Goal: Task Accomplishment & Management: Manage account settings

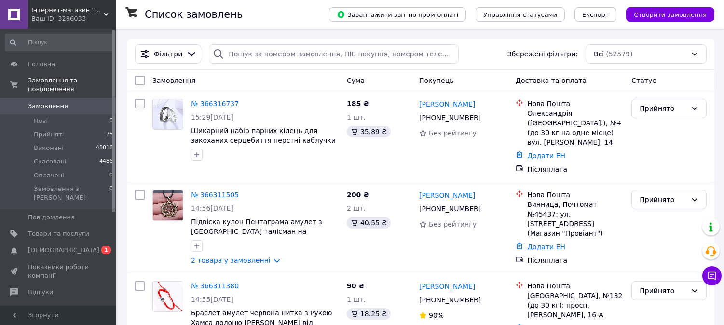
click at [214, 191] on link "№ 366311505" at bounding box center [215, 195] width 48 height 8
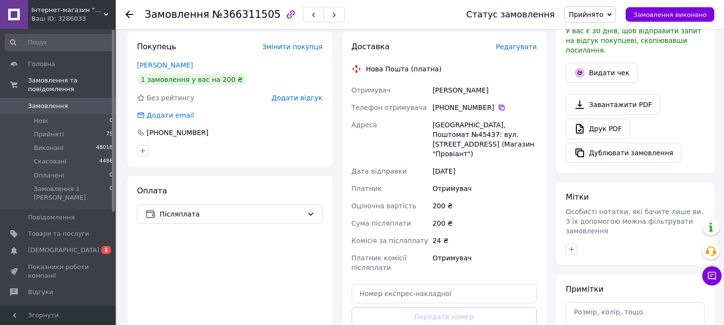
scroll to position [321, 0]
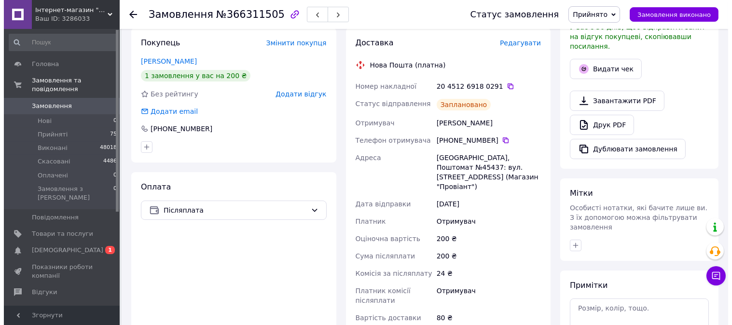
scroll to position [268, 0]
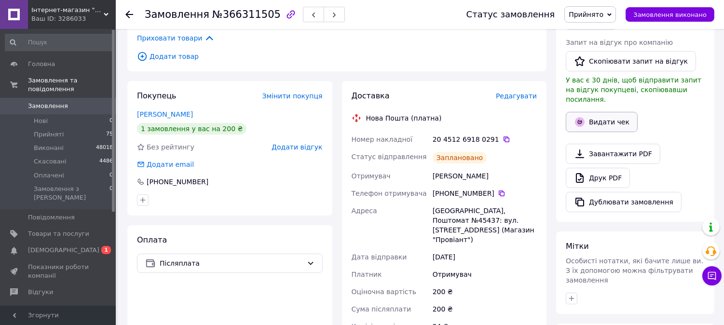
click at [607, 112] on button "Видати чек" at bounding box center [602, 122] width 72 height 20
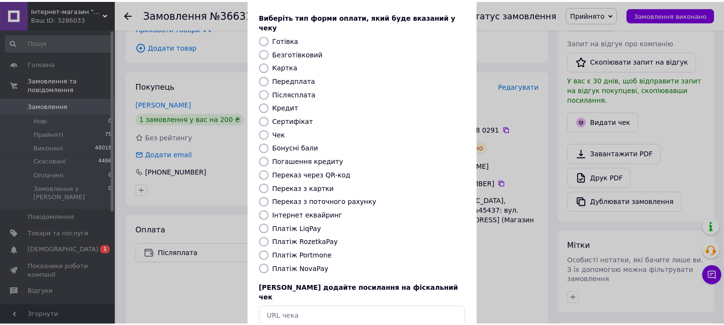
scroll to position [89, 0]
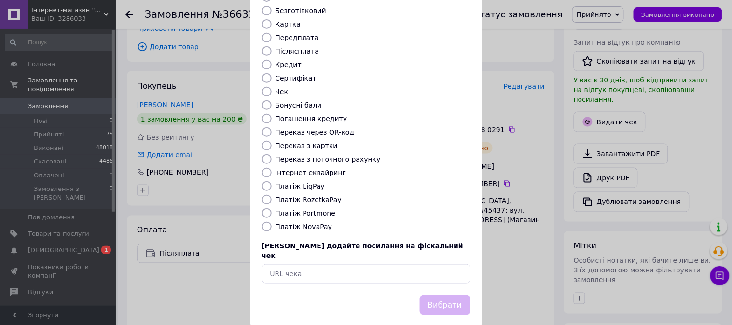
drag, startPoint x: 310, startPoint y: 218, endPoint x: 446, endPoint y: 278, distance: 148.4
click at [312, 223] on label "Платіж NovaPay" at bounding box center [304, 227] width 57 height 8
click at [263, 222] on input "Платіж NovaPay" at bounding box center [267, 227] width 10 height 10
radio input "true"
click at [459, 295] on button "Вибрати" at bounding box center [445, 305] width 51 height 21
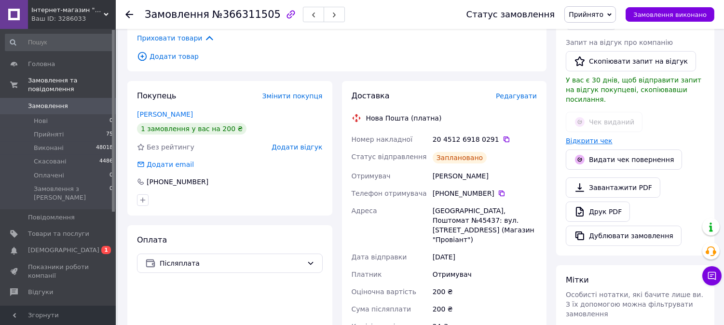
click at [591, 137] on link "Відкрити чек" at bounding box center [589, 141] width 47 height 8
click at [58, 98] on link "Замовлення 0" at bounding box center [59, 106] width 119 height 16
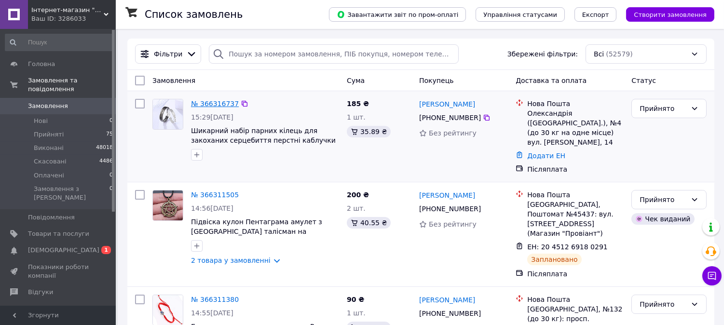
click at [217, 105] on link "№ 366316737" at bounding box center [215, 104] width 48 height 8
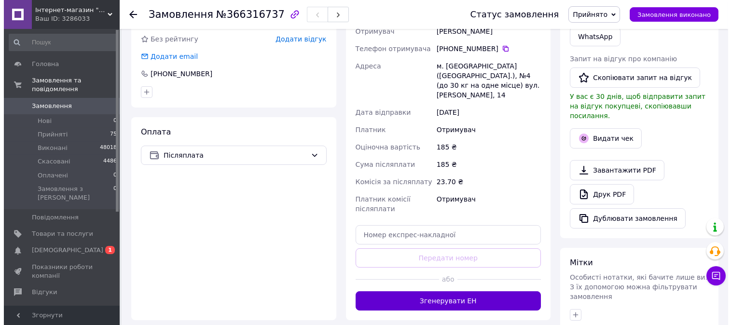
scroll to position [268, 0]
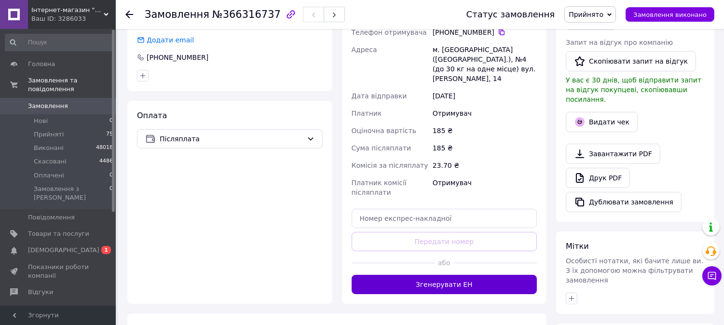
click at [476, 275] on button "Згенерувати ЕН" at bounding box center [445, 284] width 186 height 19
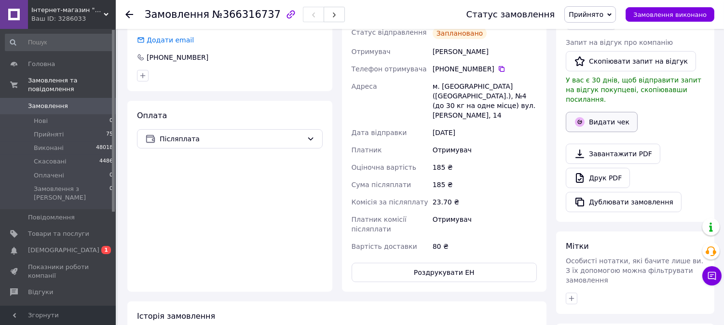
click at [597, 112] on button "Видати чек" at bounding box center [602, 122] width 72 height 20
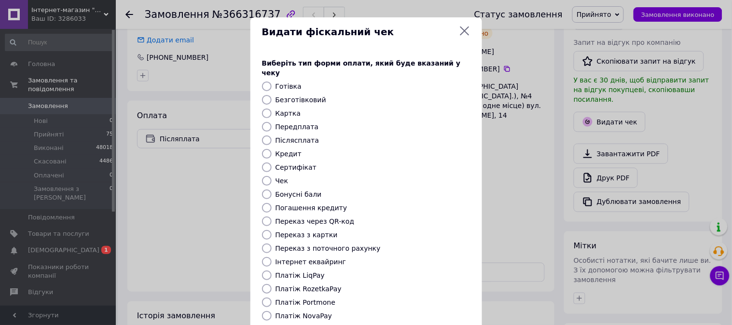
click at [303, 312] on label "Платіж NovaPay" at bounding box center [304, 316] width 57 height 8
click at [272, 311] on input "Платіж NovaPay" at bounding box center [267, 316] width 10 height 10
radio input "true"
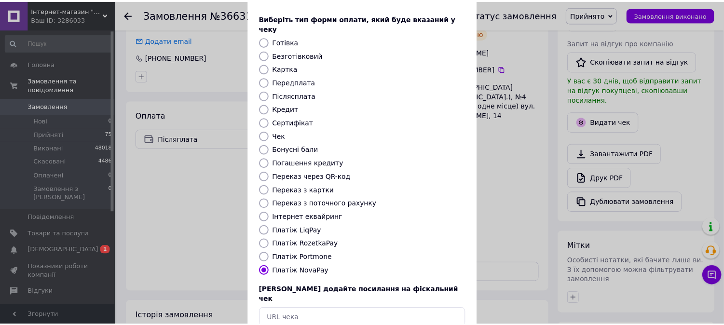
scroll to position [89, 0]
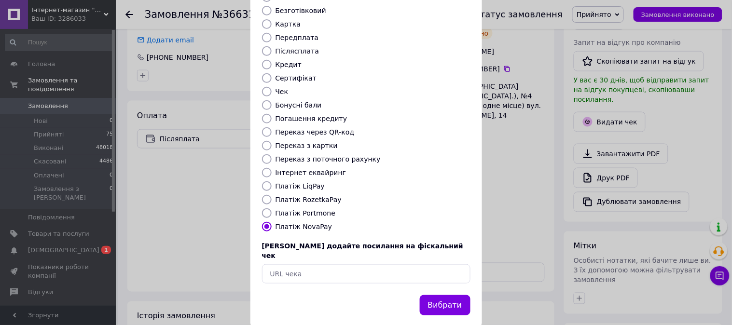
click at [433, 295] on button "Вибрати" at bounding box center [445, 305] width 51 height 21
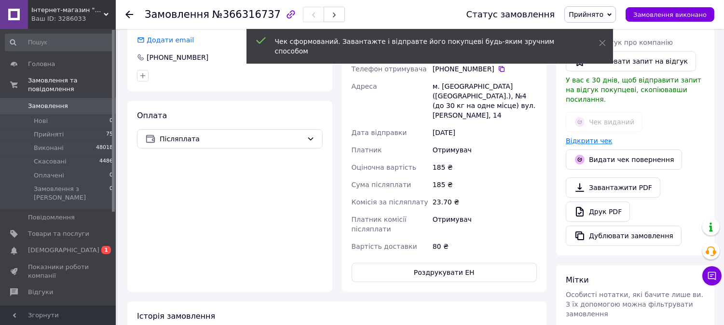
click at [597, 137] on link "Відкрити чек" at bounding box center [589, 141] width 47 height 8
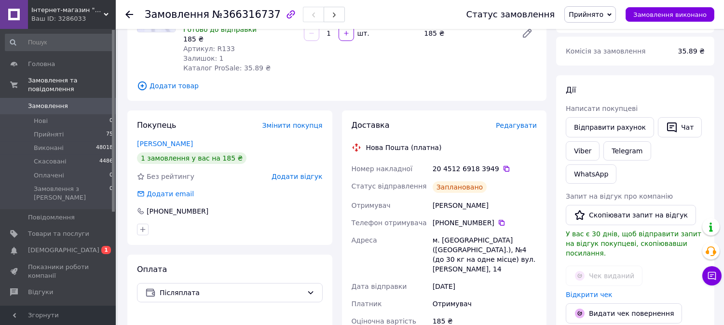
scroll to position [0, 0]
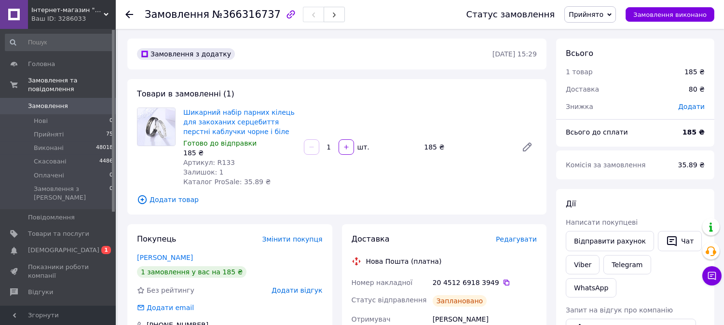
drag, startPoint x: 77, startPoint y: 91, endPoint x: 132, endPoint y: 7, distance: 100.1
click at [78, 98] on link "Замовлення 0" at bounding box center [59, 106] width 119 height 16
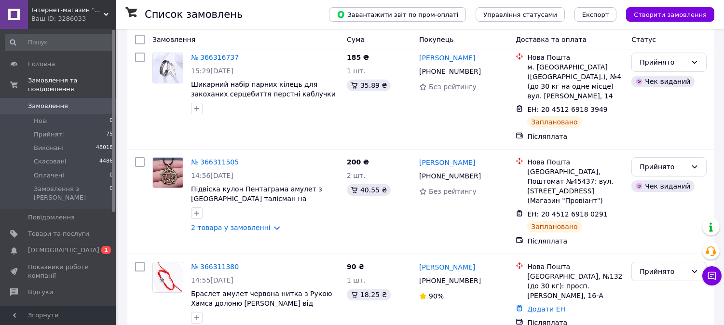
scroll to position [107, 0]
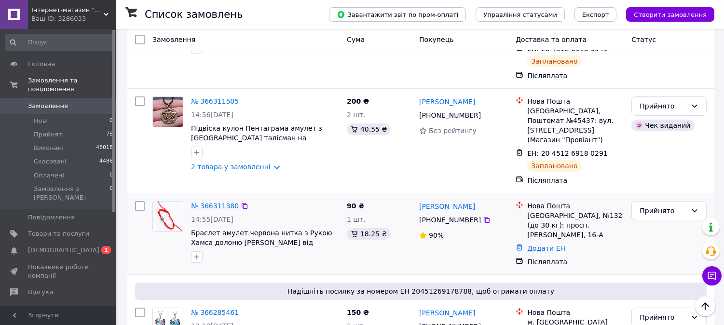
click at [216, 202] on link "№ 366311380" at bounding box center [215, 206] width 48 height 8
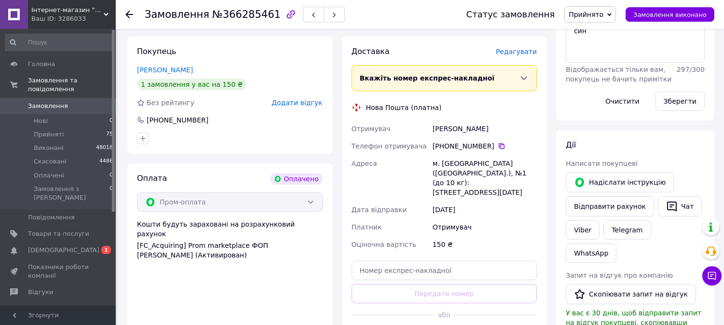
scroll to position [214, 0]
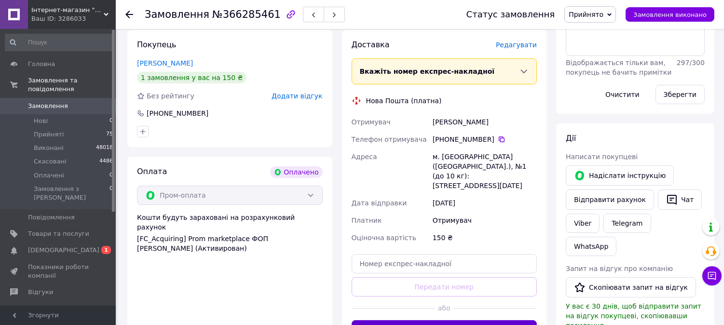
click at [453, 320] on button "Згенерувати ЕН" at bounding box center [445, 329] width 186 height 19
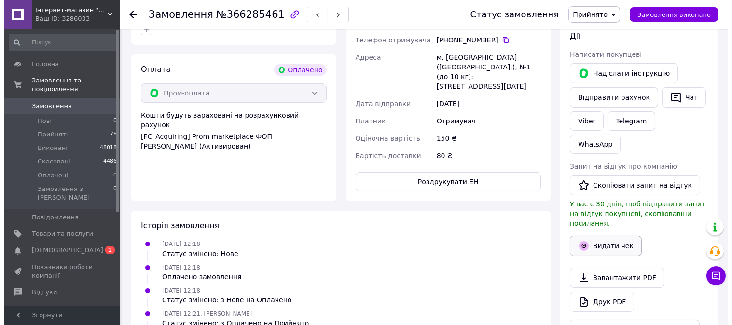
scroll to position [321, 0]
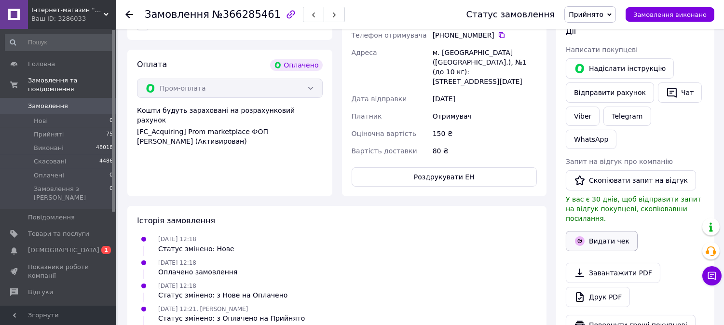
click at [613, 231] on button "Видати чек" at bounding box center [602, 241] width 72 height 20
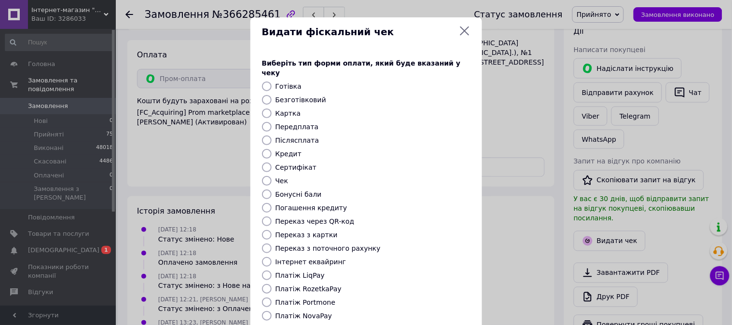
click at [316, 285] on label "Платіж RozetkaPay" at bounding box center [309, 289] width 66 height 8
click at [272, 284] on input "Платіж RozetkaPay" at bounding box center [267, 289] width 10 height 10
radio input "true"
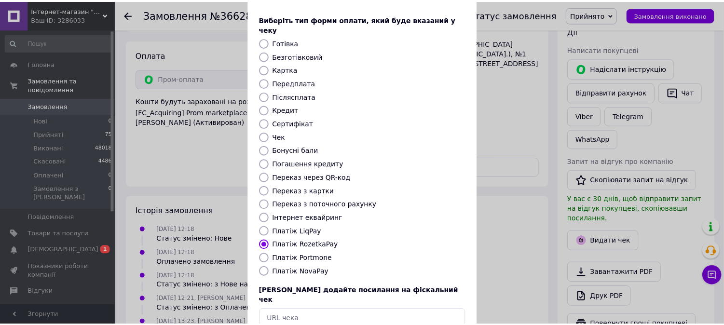
scroll to position [89, 0]
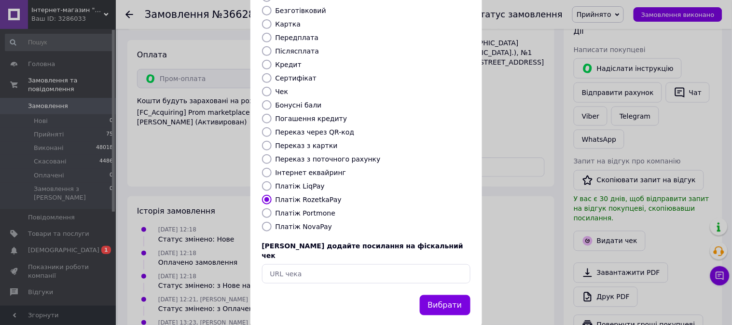
click at [444, 295] on button "Вибрати" at bounding box center [445, 305] width 51 height 21
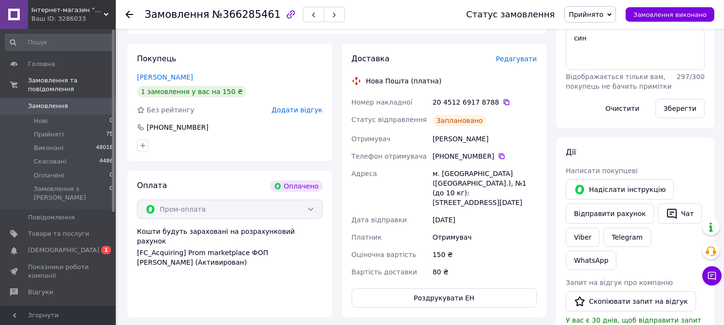
scroll to position [375, 0]
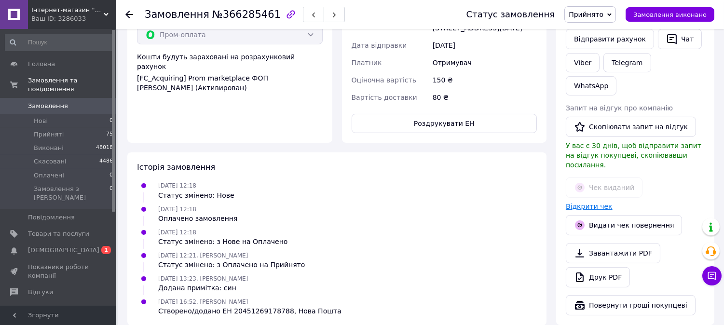
click at [573, 203] on link "Відкрити чек" at bounding box center [589, 207] width 47 height 8
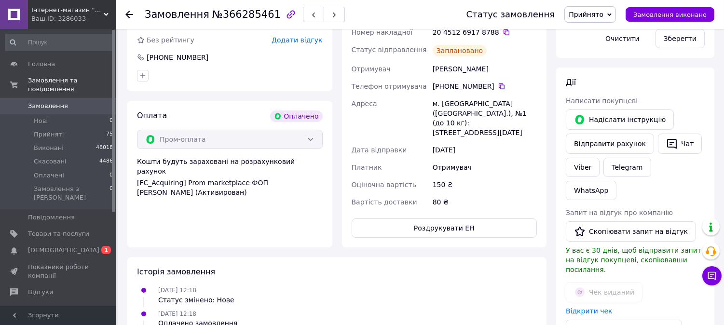
scroll to position [107, 0]
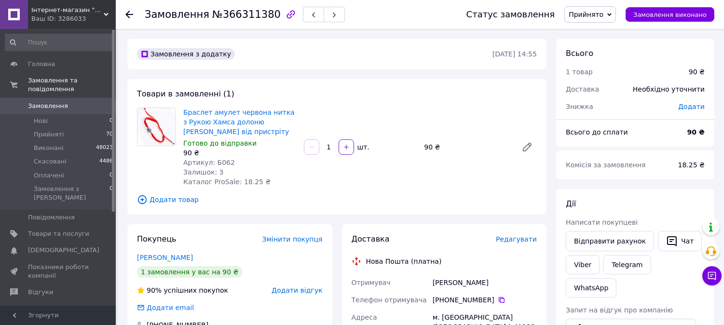
click at [511, 237] on span "Редагувати" at bounding box center [516, 240] width 41 height 8
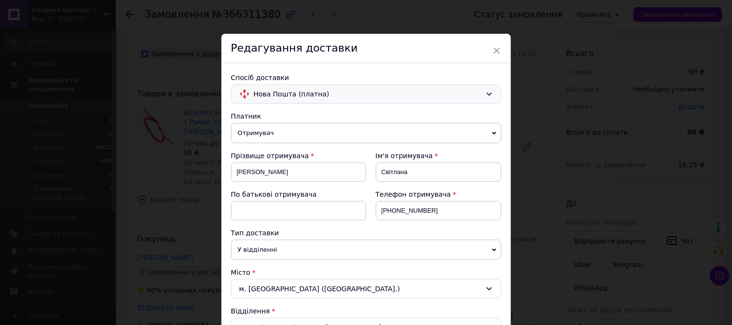
click at [329, 102] on div "Нова Пошта (платна)" at bounding box center [366, 93] width 270 height 19
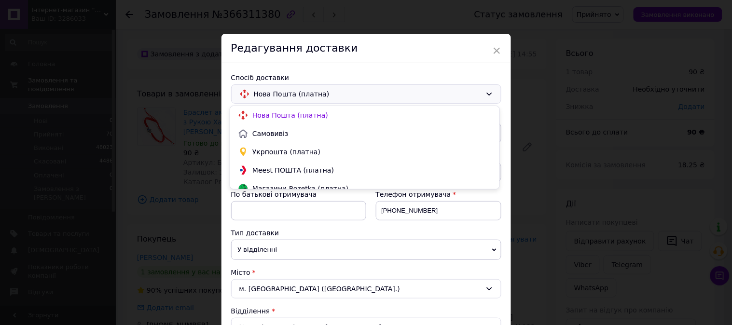
drag, startPoint x: 312, startPoint y: 152, endPoint x: 313, endPoint y: 146, distance: 6.3
click at [312, 151] on span "Укрпошта (платна)" at bounding box center [371, 152] width 239 height 10
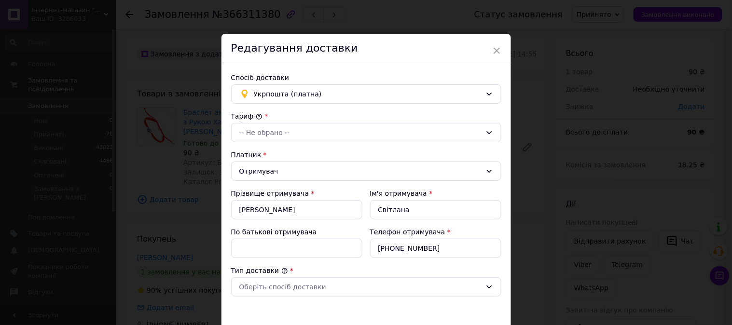
type input "90"
click at [311, 134] on div "-- Не обрано --" at bounding box center [360, 132] width 242 height 11
click at [305, 159] on li "Стандарт" at bounding box center [364, 153] width 269 height 17
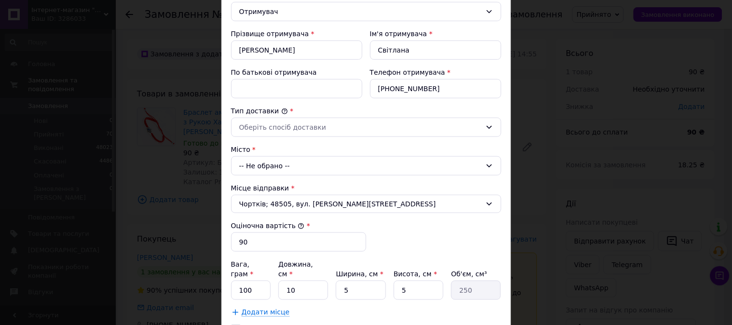
scroll to position [161, 0]
click at [316, 126] on div "Оберіть спосіб доставки" at bounding box center [360, 126] width 242 height 11
click at [312, 145] on li "Склад - склад" at bounding box center [364, 147] width 269 height 17
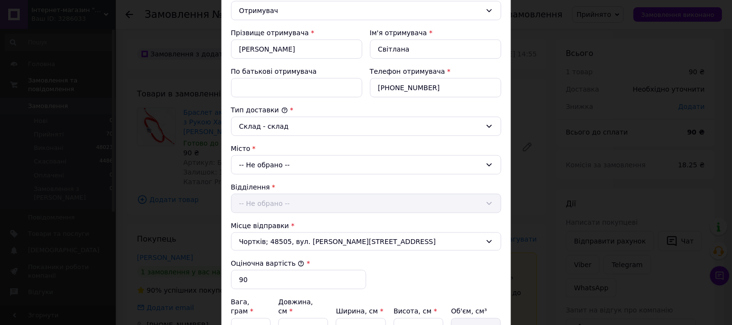
click at [312, 166] on div "-- Не обрано --" at bounding box center [366, 164] width 270 height 19
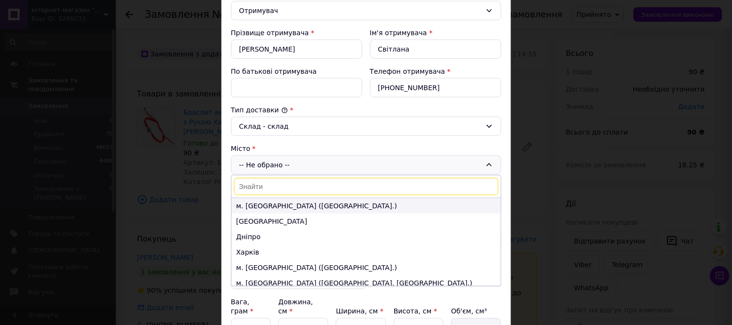
click at [302, 205] on li "м. [GEOGRAPHIC_DATA] ([GEOGRAPHIC_DATA].)" at bounding box center [366, 205] width 269 height 15
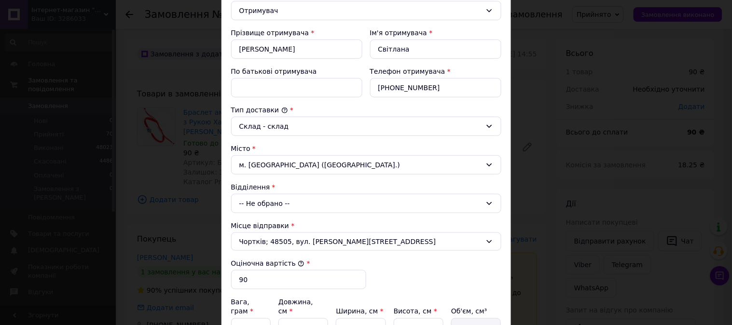
click at [307, 201] on div "-- Не обрано --" at bounding box center [366, 203] width 270 height 19
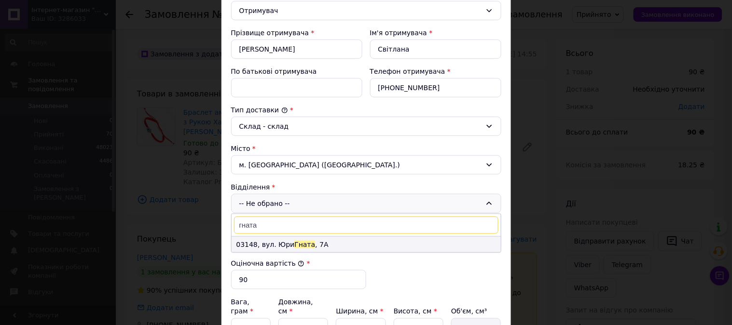
type input "гната"
click at [309, 248] on li "03148, вул. Юри Гната , 7А" at bounding box center [366, 244] width 269 height 15
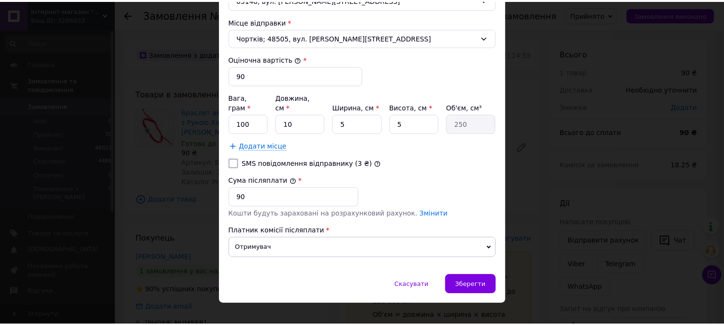
scroll to position [369, 0]
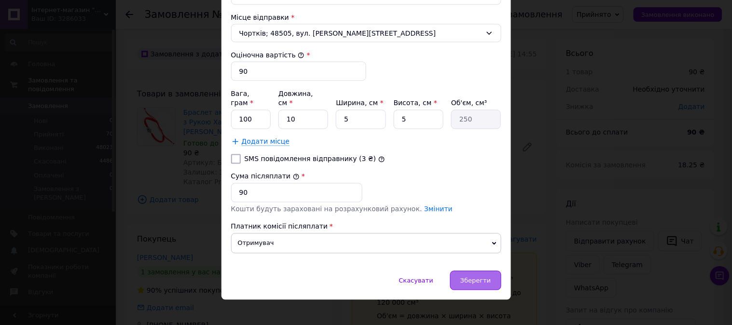
click at [465, 278] on span "Зберегти" at bounding box center [475, 281] width 30 height 7
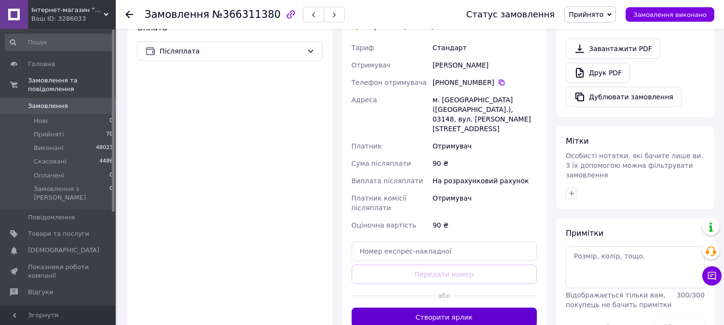
scroll to position [375, 0]
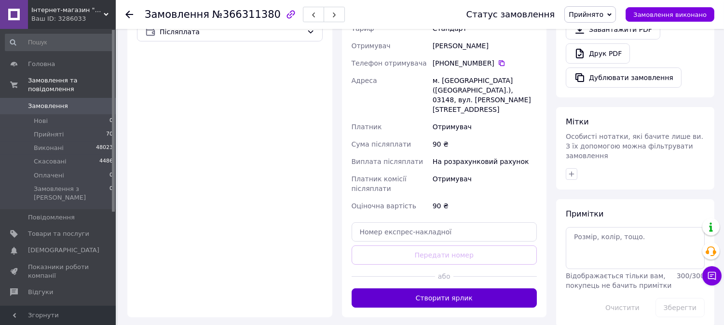
click at [472, 289] on button "Створити ярлик" at bounding box center [445, 298] width 186 height 19
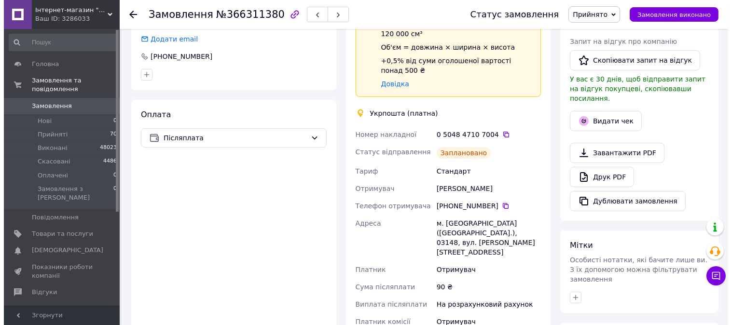
scroll to position [268, 0]
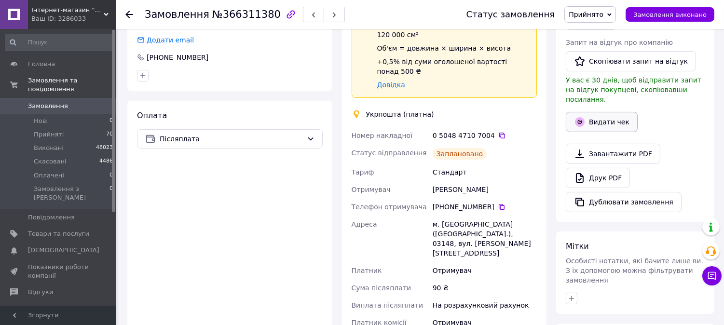
click at [594, 112] on button "Видати чек" at bounding box center [602, 122] width 72 height 20
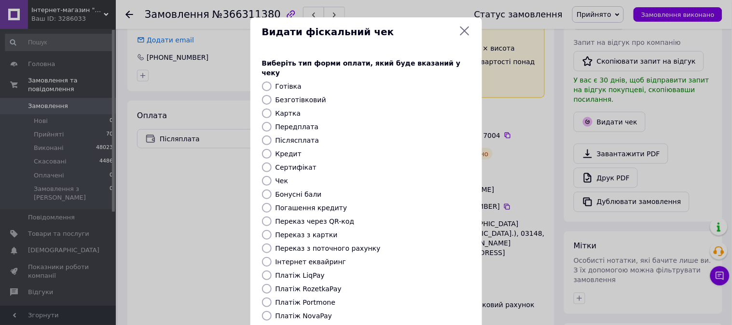
drag, startPoint x: 283, startPoint y: 124, endPoint x: 283, endPoint y: 130, distance: 6.3
click at [285, 125] on div "Виберіть тип форми оплати, який буде вказаний у чеку Готівка Безготівковий Карт…" at bounding box center [366, 216] width 232 height 338
click at [283, 137] on label "Післясплата" at bounding box center [298, 141] width 44 height 8
click at [272, 136] on input "Післясплата" at bounding box center [267, 141] width 10 height 10
radio input "true"
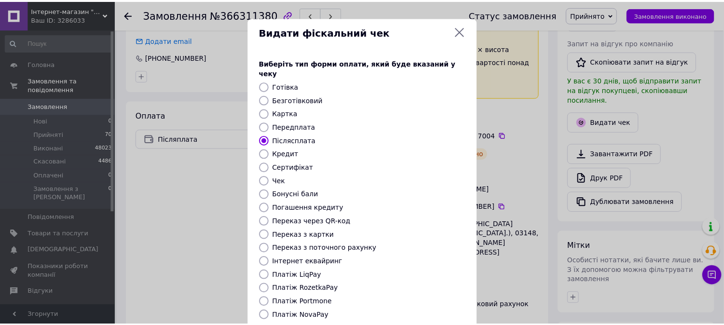
scroll to position [89, 0]
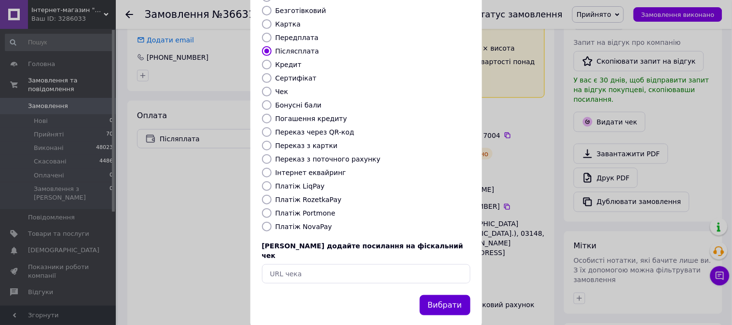
click at [457, 295] on button "Вибрати" at bounding box center [445, 305] width 51 height 21
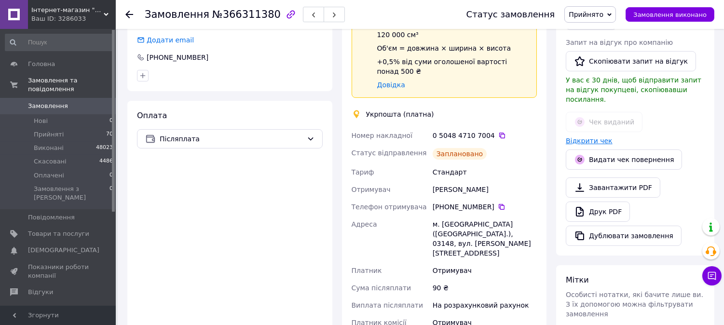
click at [590, 137] on link "Відкрити чек" at bounding box center [589, 141] width 47 height 8
